Goal: Information Seeking & Learning: Learn about a topic

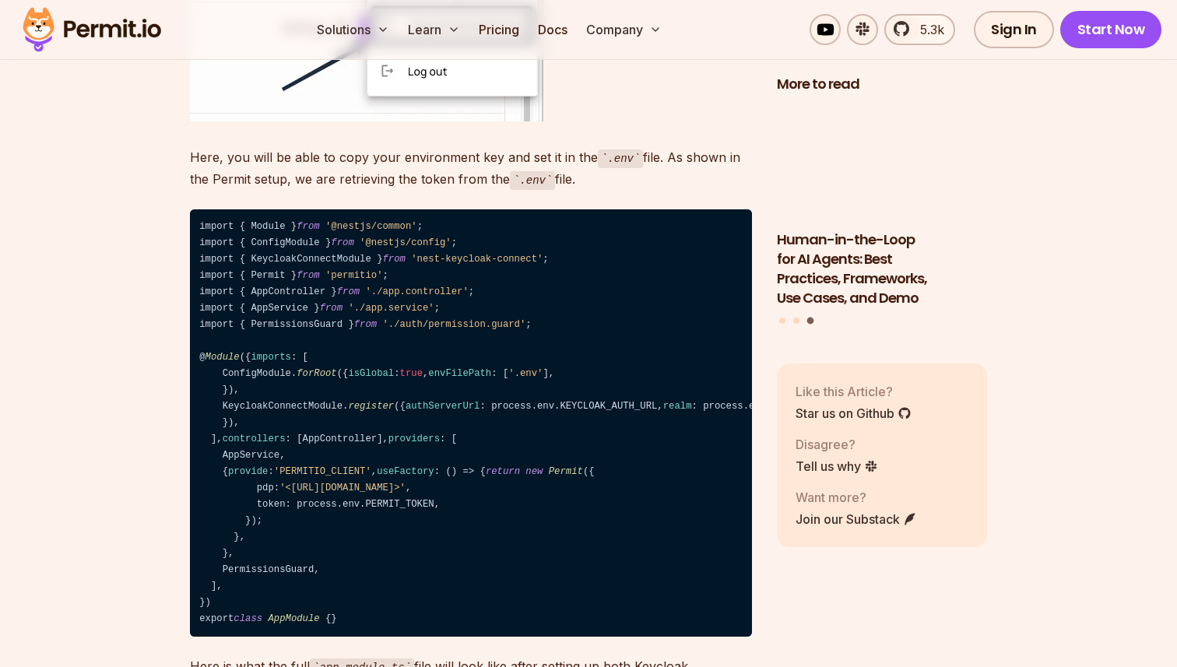
scroll to position [14635, 0]
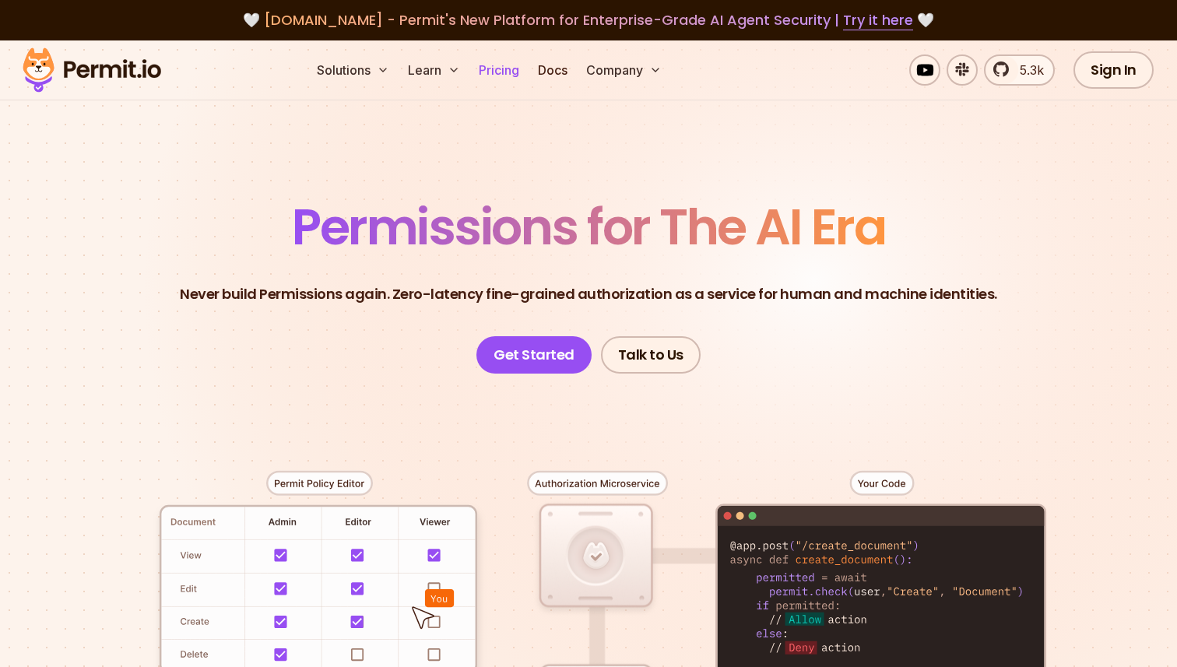
click at [493, 76] on link "Pricing" at bounding box center [499, 69] width 53 height 31
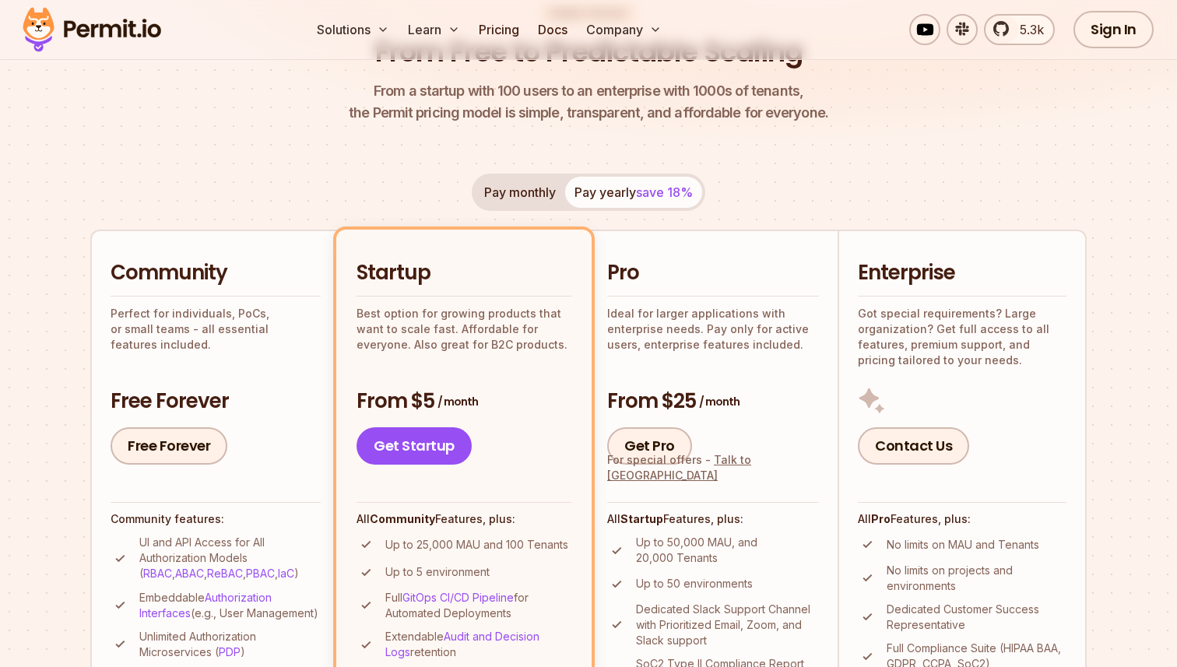
scroll to position [188, 0]
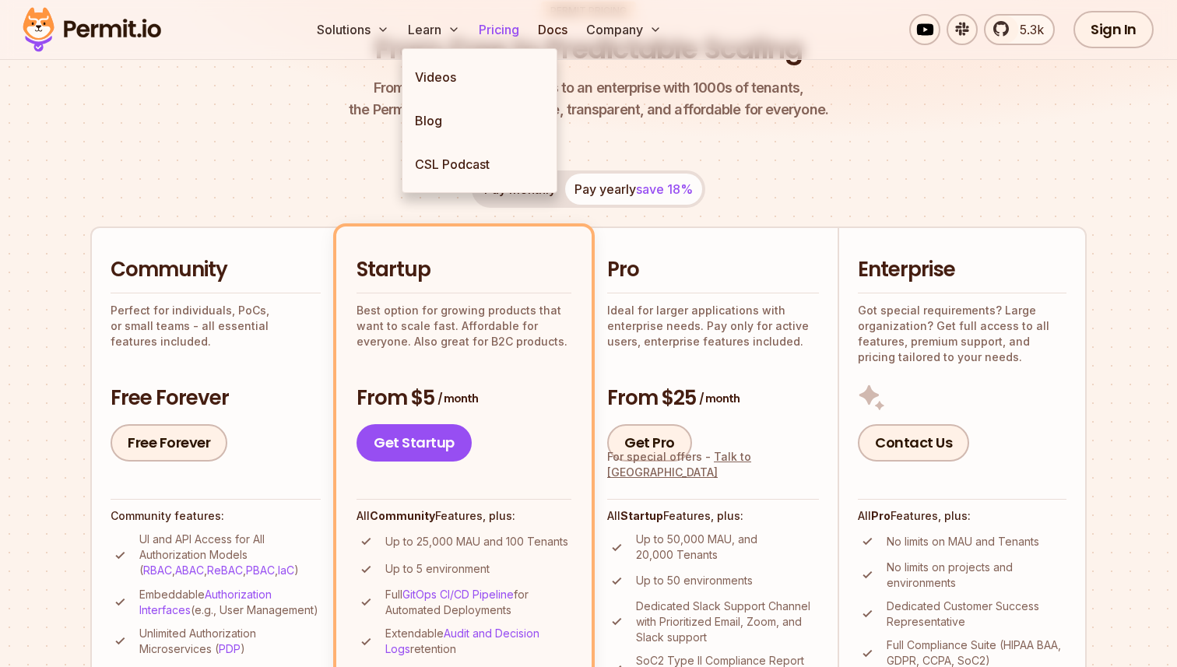
click at [492, 22] on link "Pricing" at bounding box center [499, 29] width 53 height 31
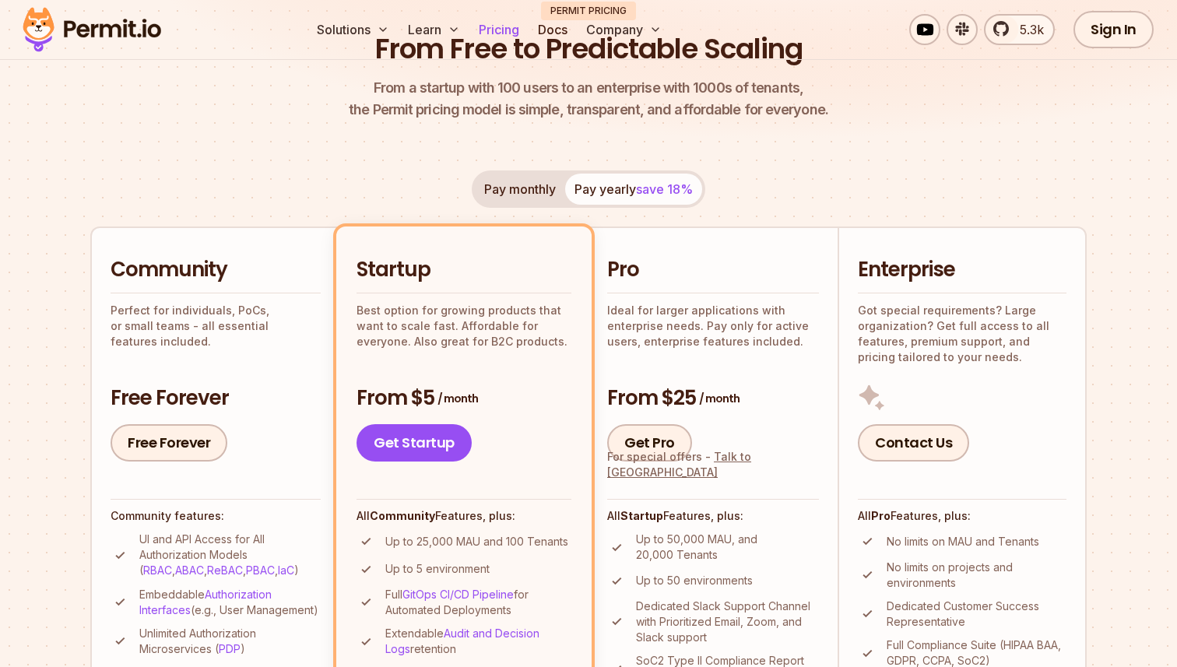
scroll to position [0, 0]
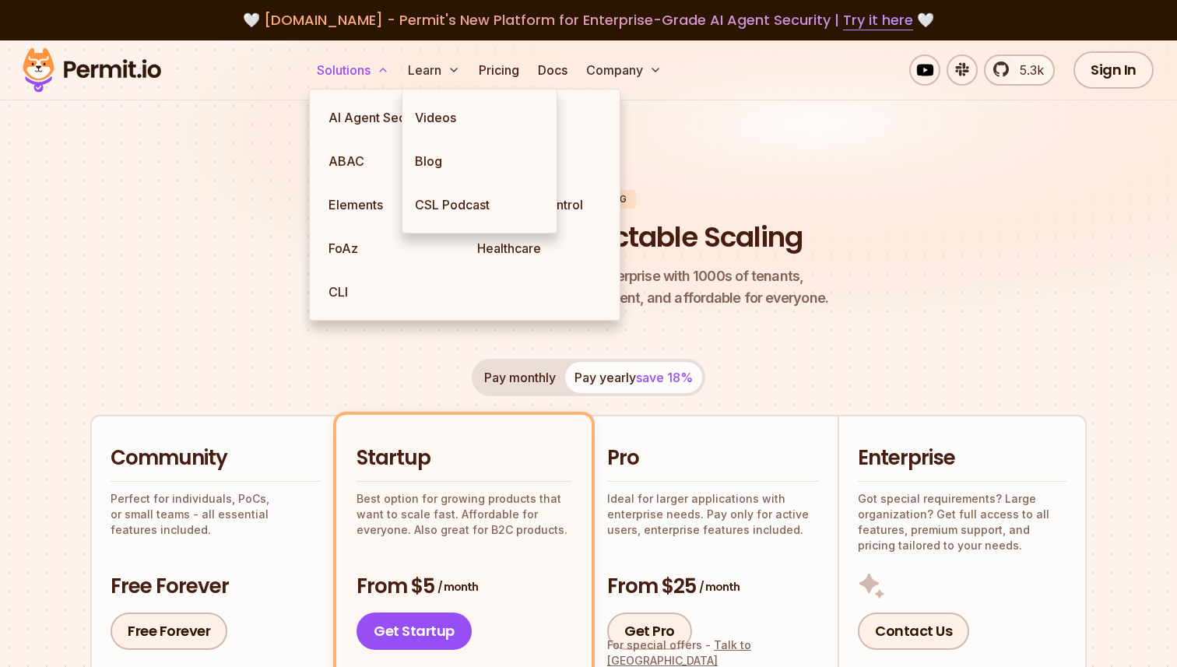
click at [374, 64] on button "Solutions" at bounding box center [353, 69] width 85 height 31
click at [366, 72] on button "Solutions" at bounding box center [353, 69] width 85 height 31
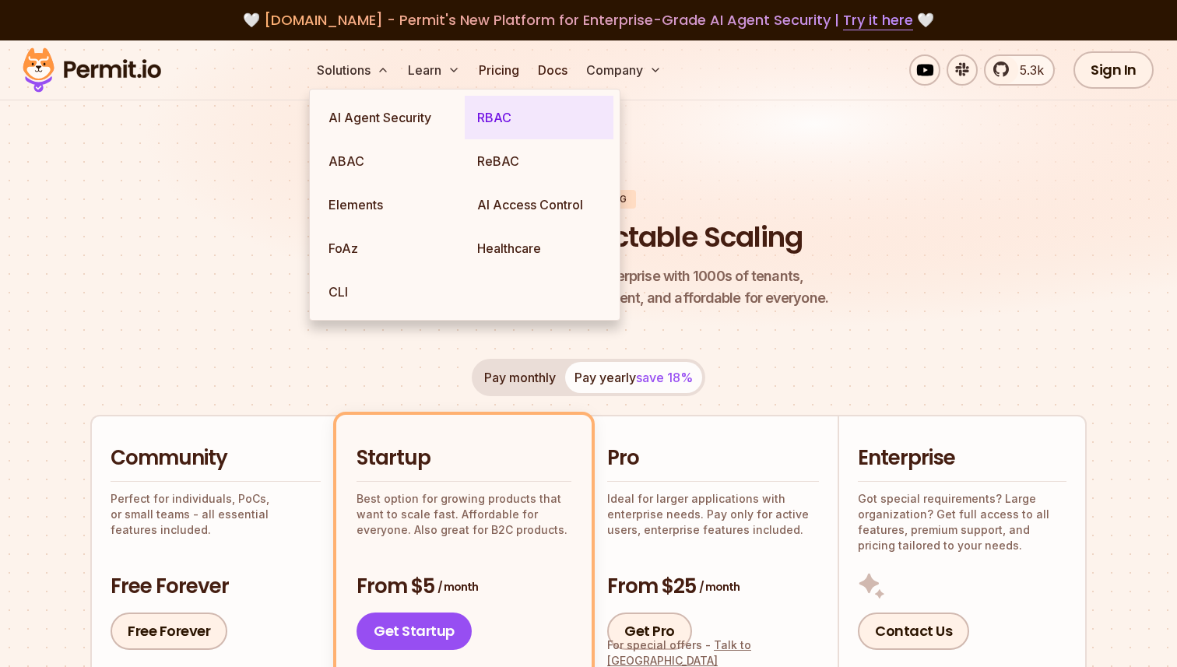
click at [485, 122] on link "RBAC" at bounding box center [539, 118] width 149 height 44
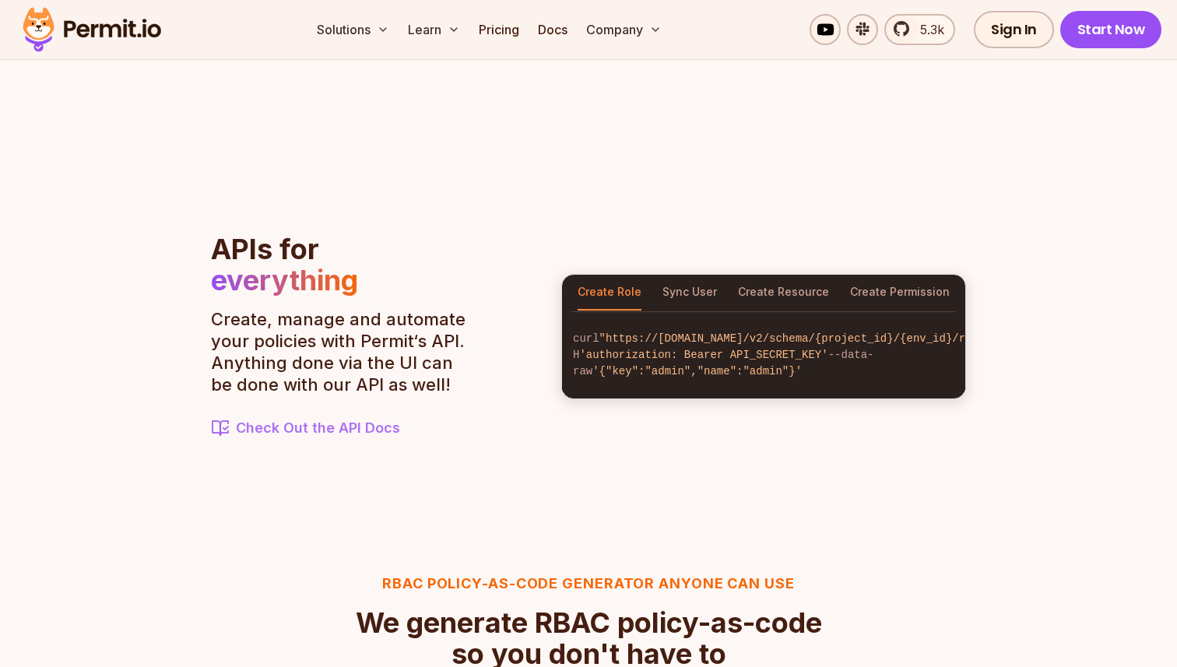
scroll to position [1625, 0]
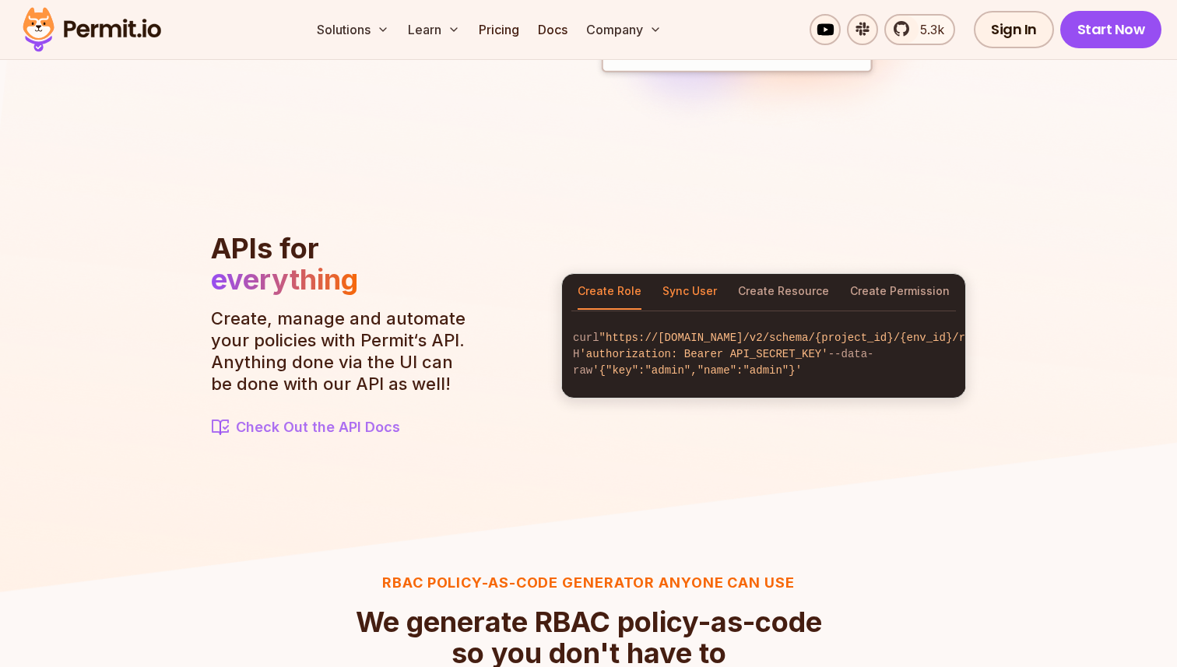
click at [708, 284] on button "Sync User" at bounding box center [690, 292] width 54 height 36
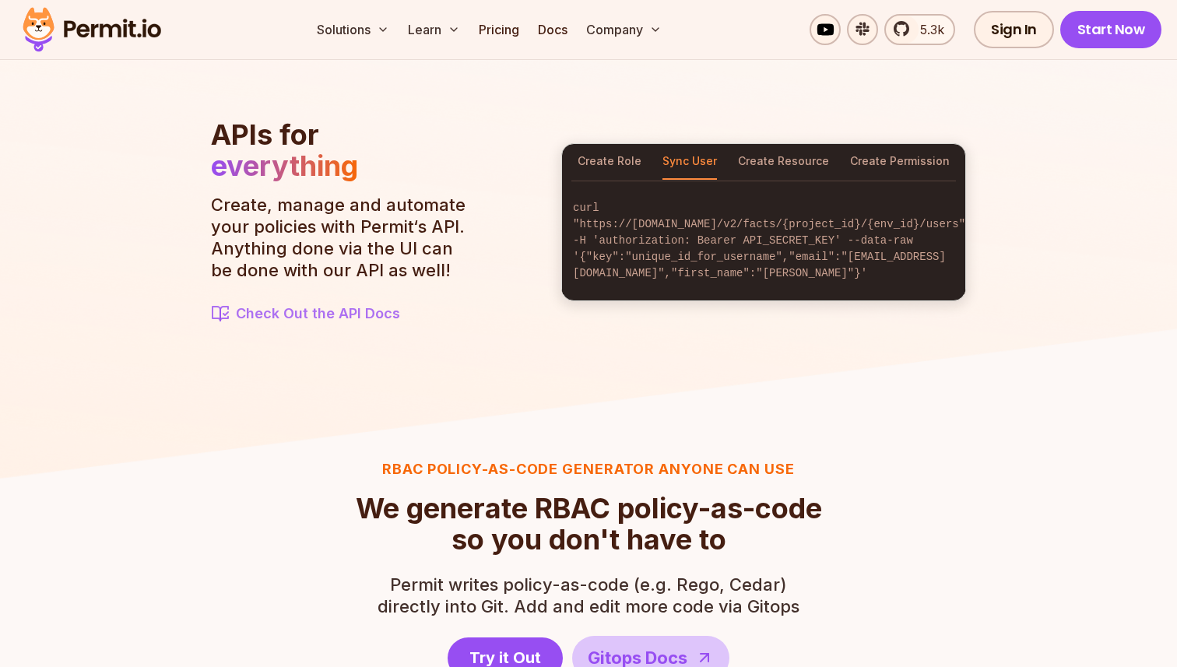
scroll to position [1737, 0]
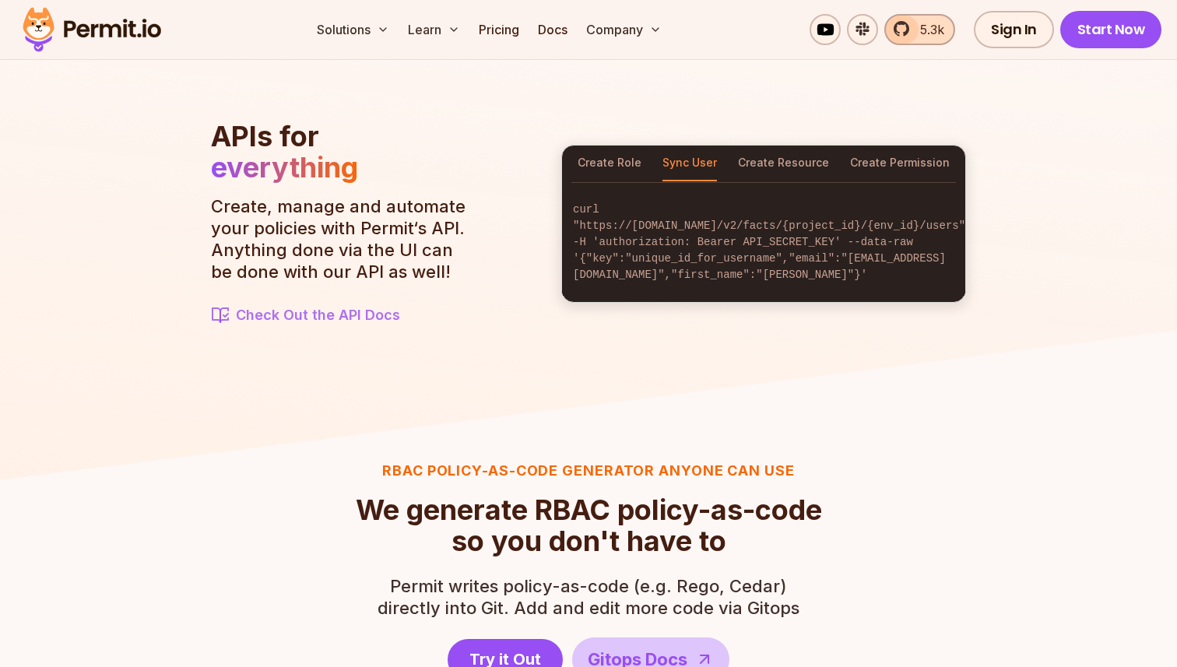
click at [912, 32] on link "5.3k" at bounding box center [919, 29] width 71 height 31
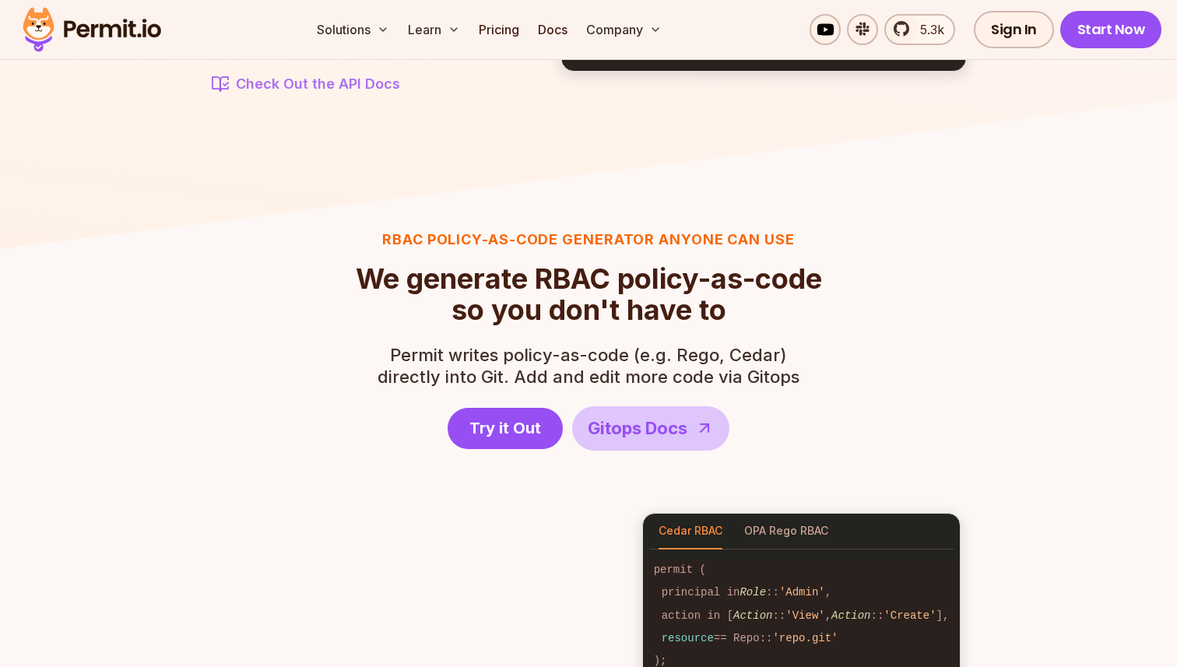
scroll to position [1753, 0]
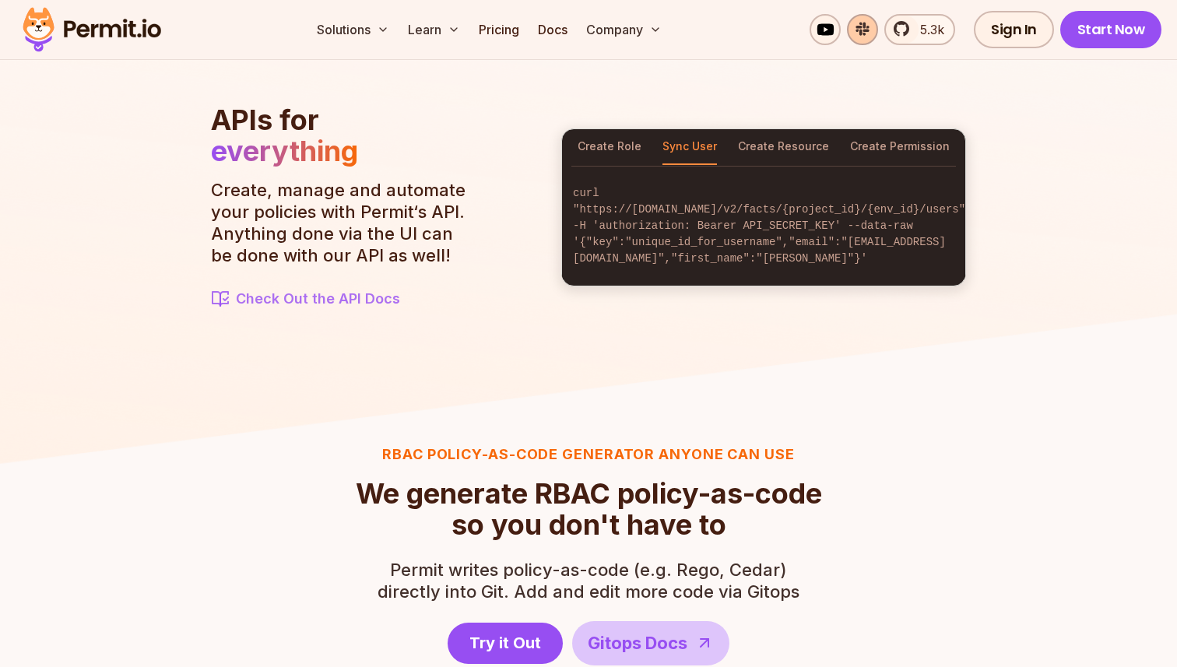
click at [868, 27] on link at bounding box center [862, 29] width 31 height 31
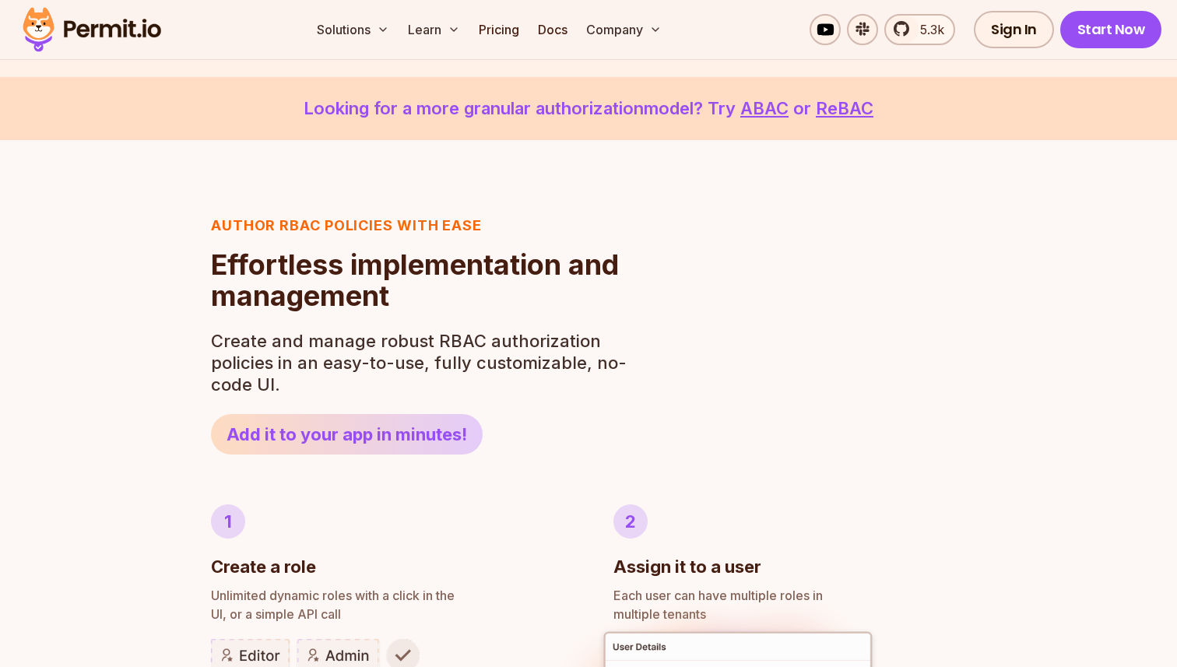
scroll to position [466, 0]
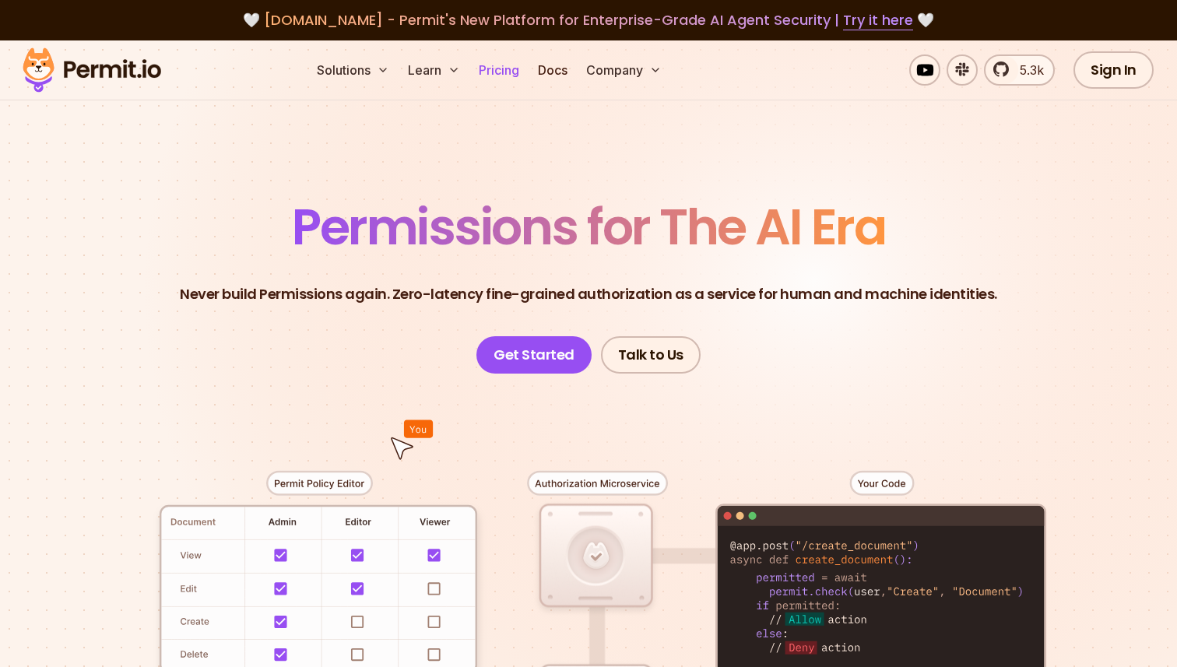
click at [506, 60] on link "Pricing" at bounding box center [499, 69] width 53 height 31
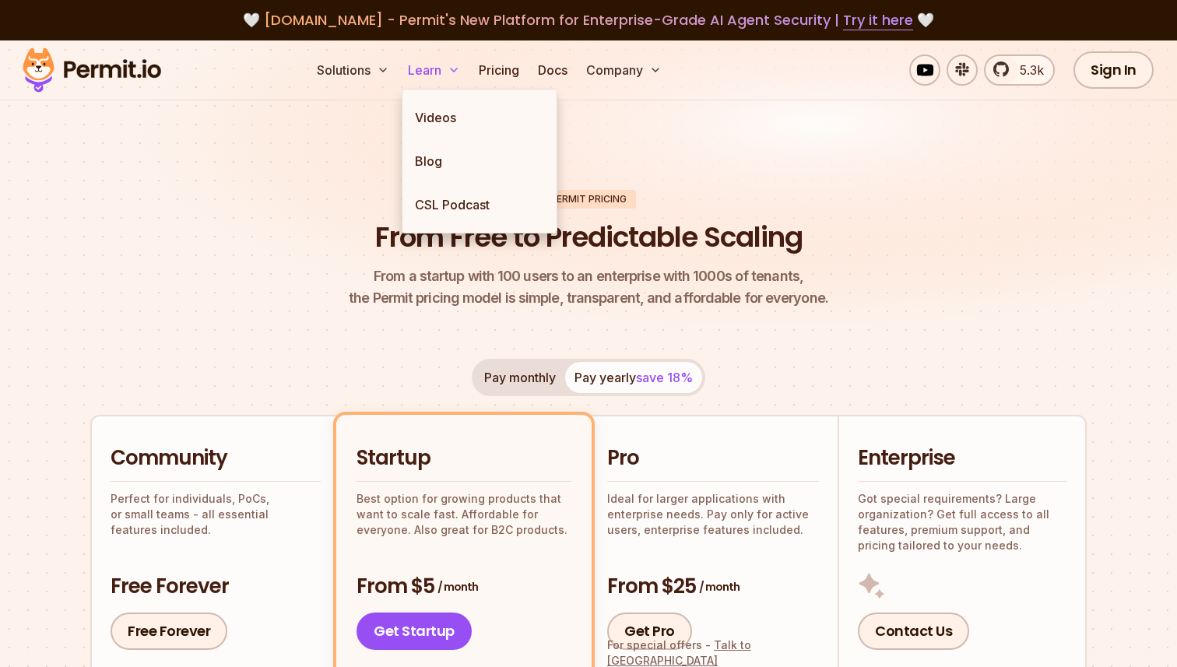
click at [441, 71] on button "Learn" at bounding box center [434, 69] width 65 height 31
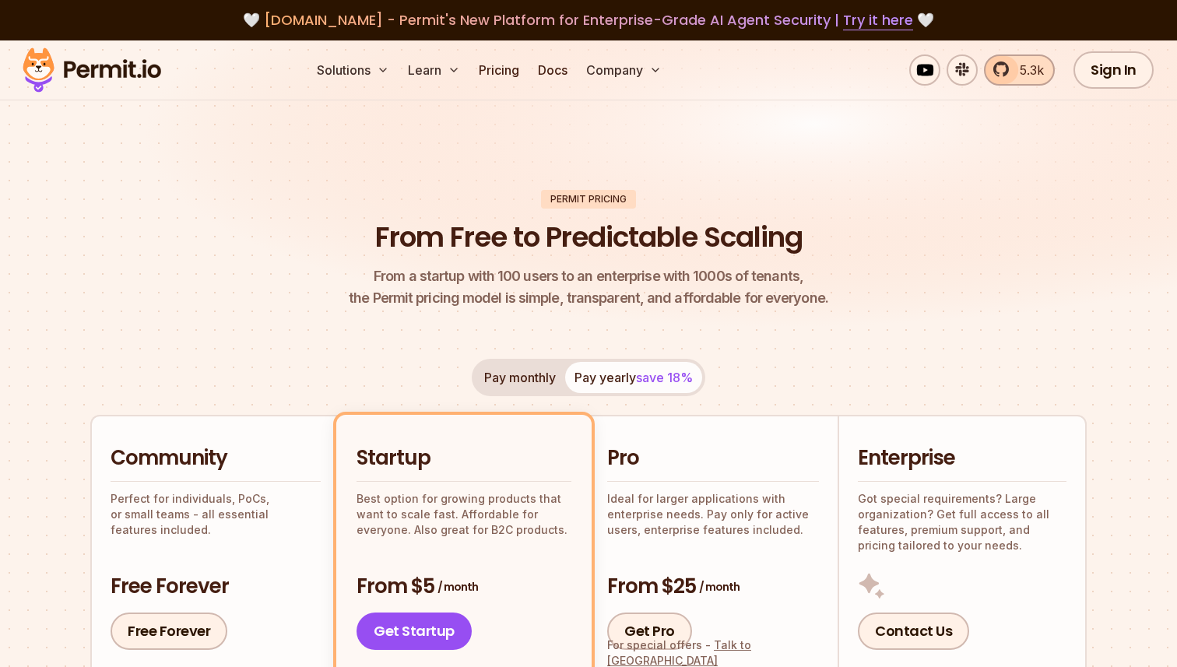
click at [1030, 61] on span "5.3k" at bounding box center [1027, 70] width 33 height 19
